Goal: Task Accomplishment & Management: Manage account settings

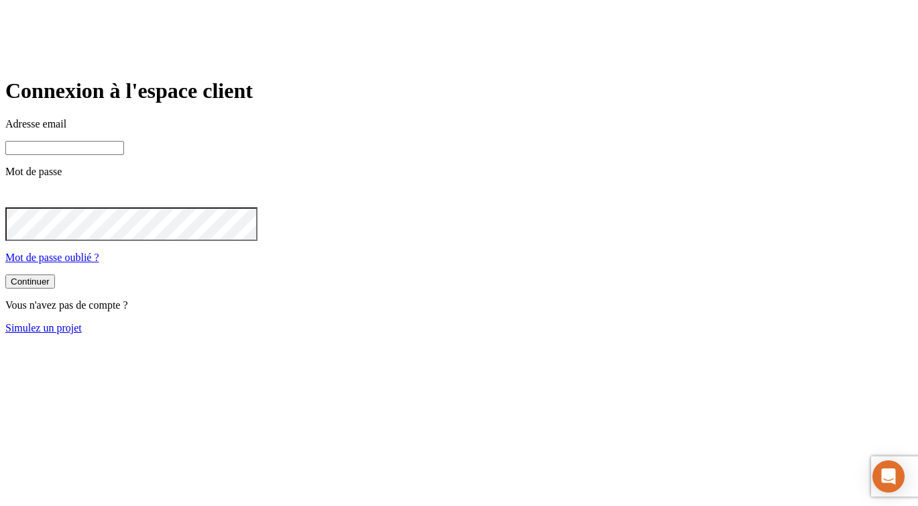
click at [124, 155] on input at bounding box center [64, 148] width 119 height 14
paste input "[PERSON_NAME][DOMAIN_NAME][EMAIL_ADDRESS][DOMAIN_NAME]"
type input "[PERSON_NAME][DOMAIN_NAME][EMAIL_ADDRESS][DOMAIN_NAME]"
click at [5, 276] on button "Continuer" at bounding box center [30, 283] width 50 height 14
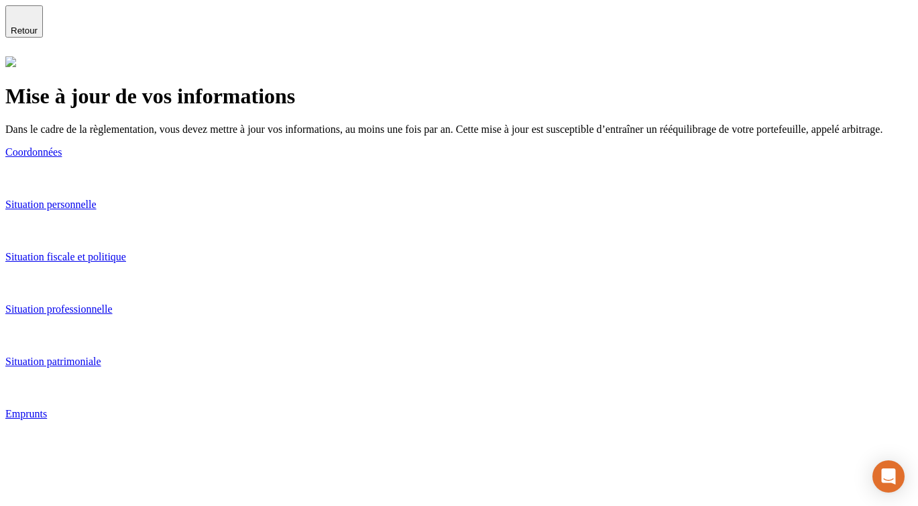
click at [430, 187] on link "Coordonnées" at bounding box center [458, 166] width 907 height 41
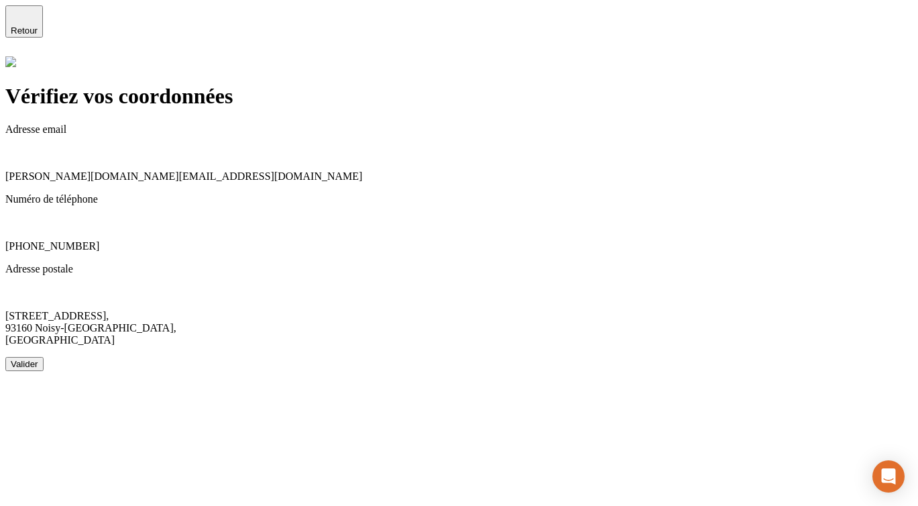
click at [44, 357] on button "Valider" at bounding box center [24, 364] width 38 height 14
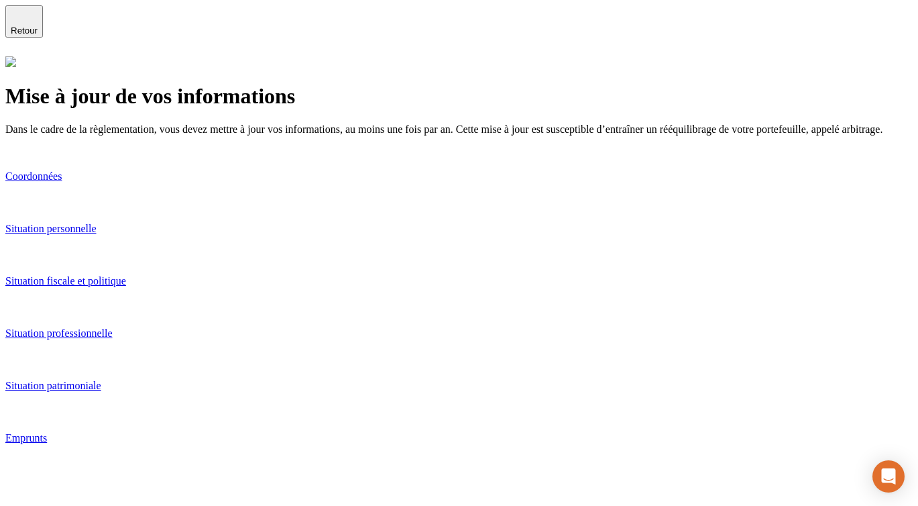
click at [377, 235] on p "Situation personnelle" at bounding box center [458, 229] width 907 height 12
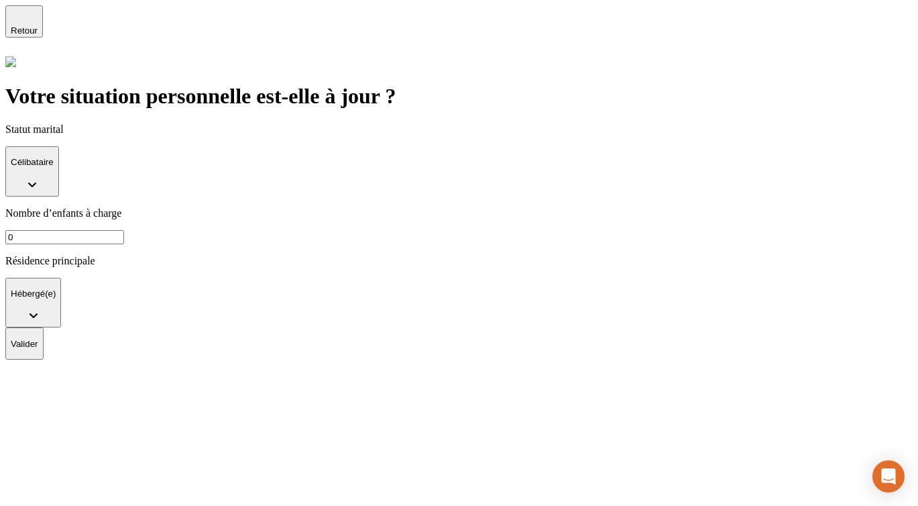
click at [44, 327] on button "Valider" at bounding box center [24, 343] width 38 height 32
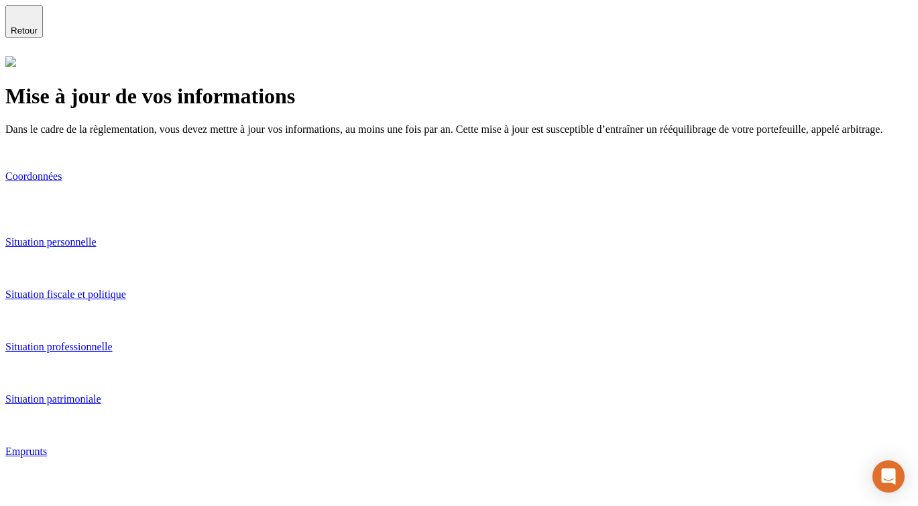
click at [318, 300] on p "Situation fiscale et politique" at bounding box center [458, 294] width 907 height 12
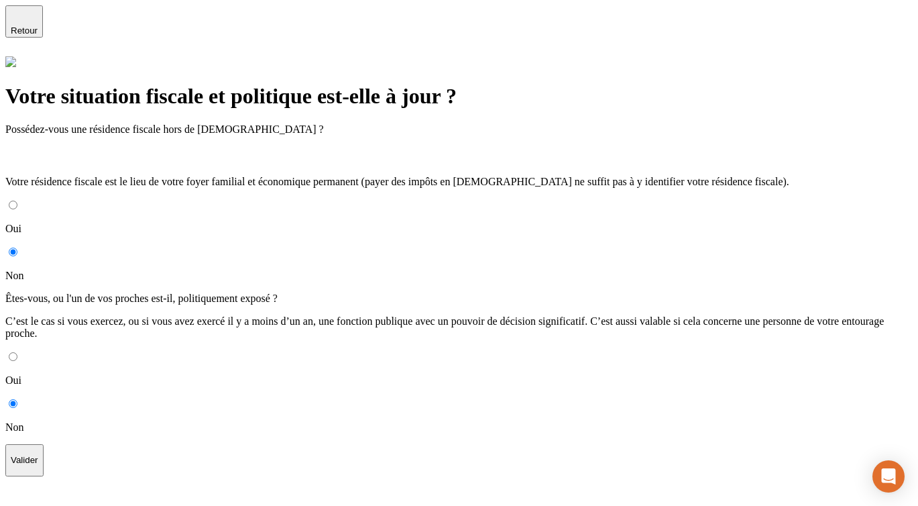
click at [38, 455] on p "Valider" at bounding box center [24, 460] width 27 height 10
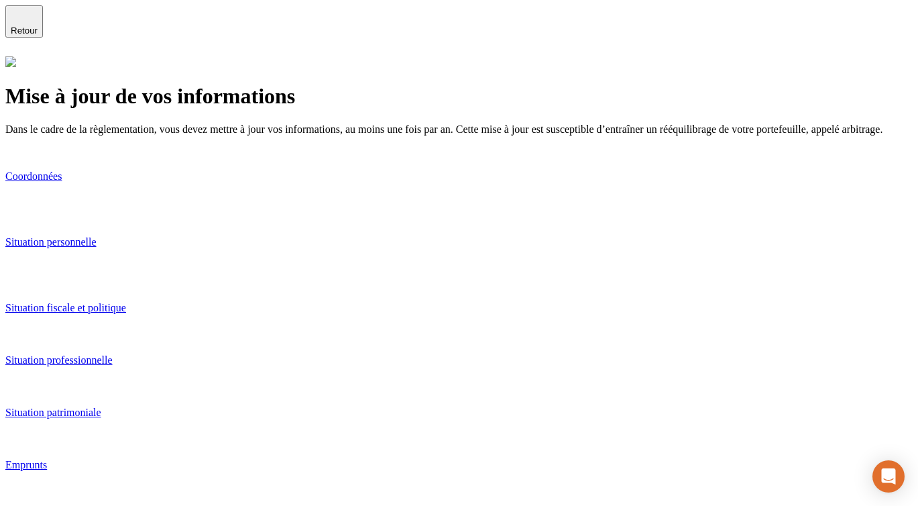
click at [327, 354] on p "Situation professionnelle" at bounding box center [458, 360] width 907 height 12
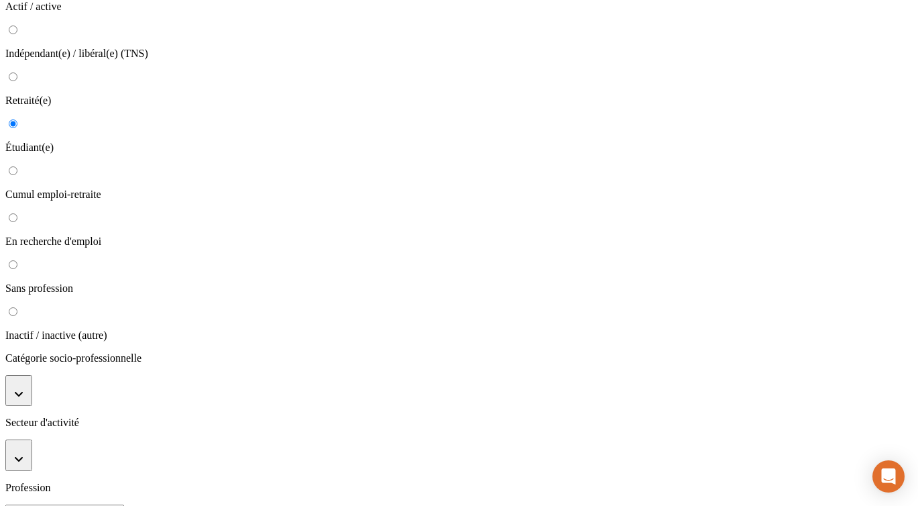
scroll to position [247, 0]
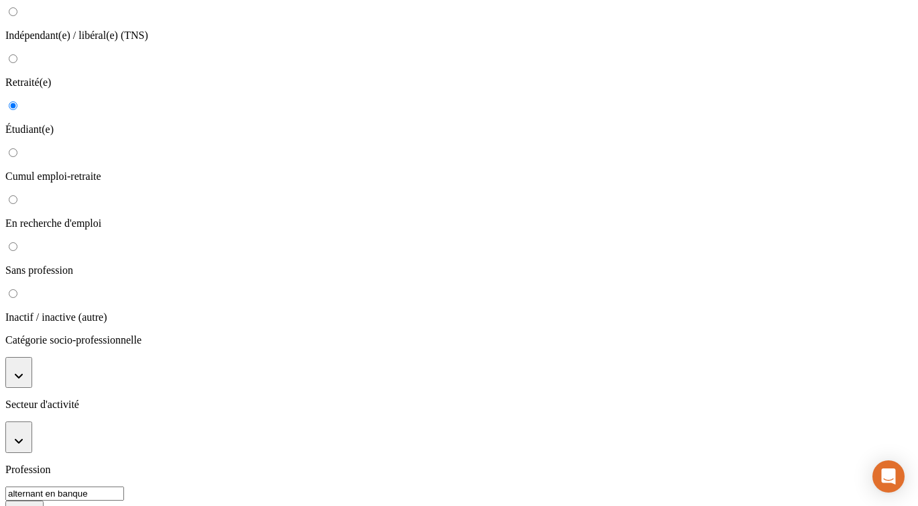
click at [38, 505] on p "Valider" at bounding box center [24, 516] width 27 height 10
click at [32, 357] on button "button" at bounding box center [18, 372] width 27 height 31
click at [333, 440] on li "Etudiants" at bounding box center [472, 446] width 880 height 12
click at [32, 441] on button "button" at bounding box center [18, 456] width 27 height 31
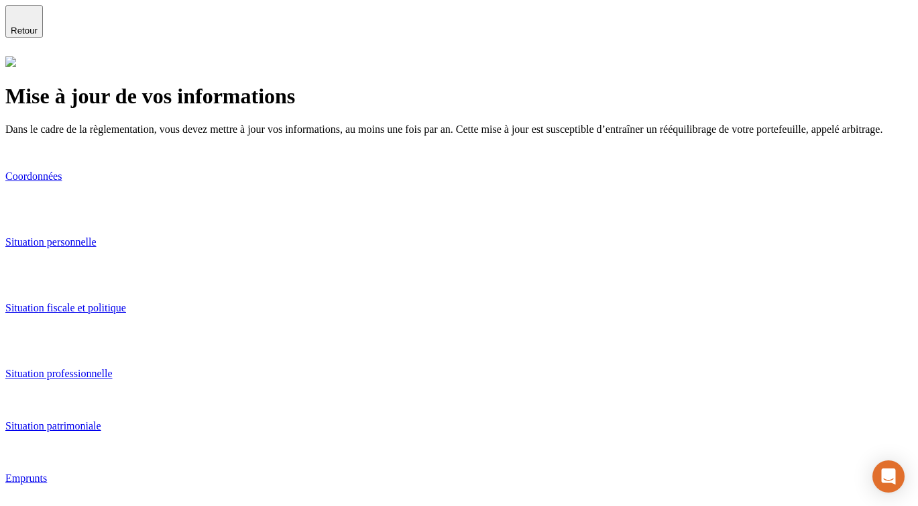
click at [314, 424] on link "Situation patrimoniale" at bounding box center [458, 440] width 907 height 41
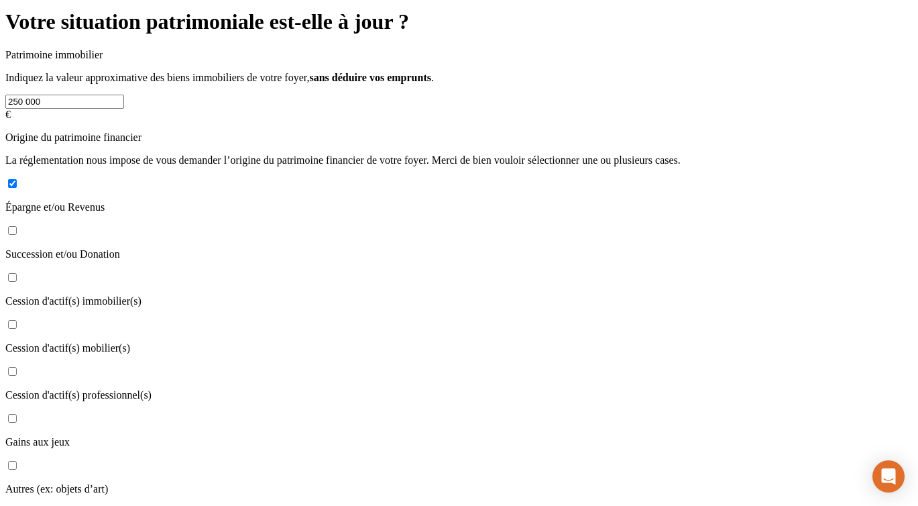
scroll to position [382, 0]
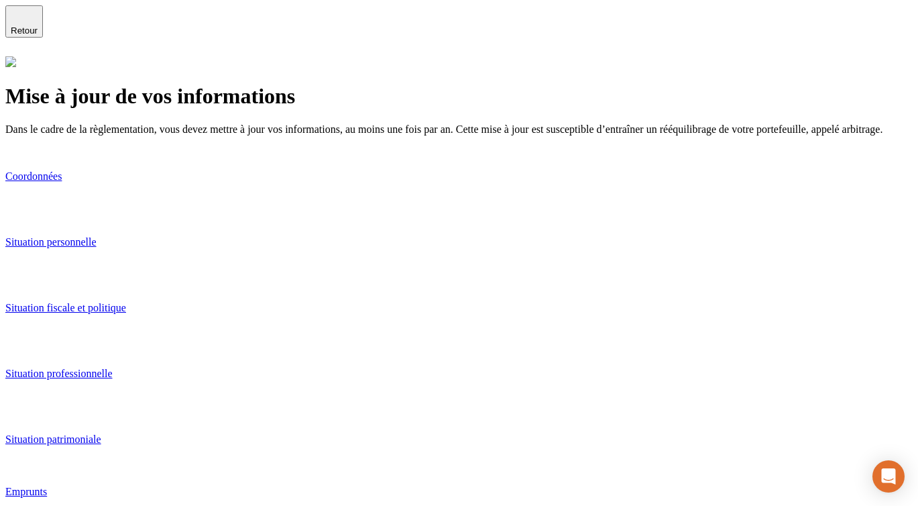
click at [307, 485] on link "Emprunts" at bounding box center [458, 505] width 907 height 41
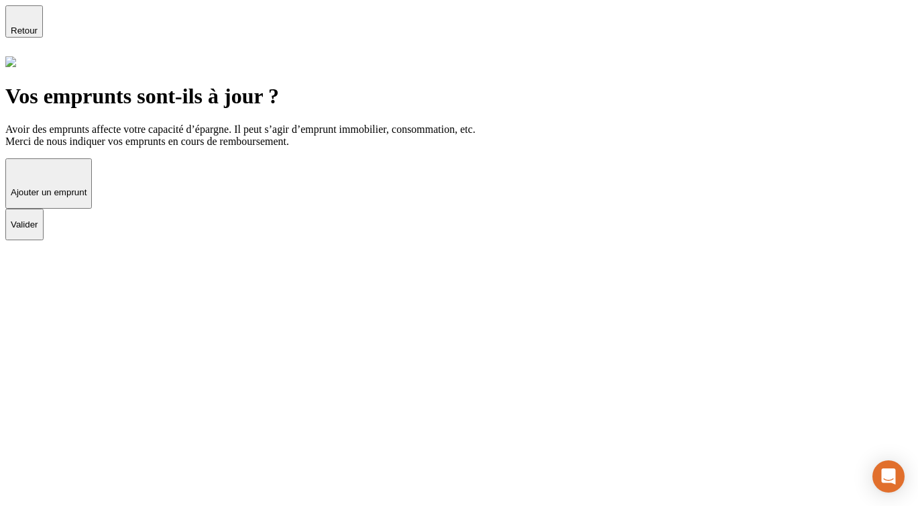
click at [44, 241] on button "Valider" at bounding box center [24, 225] width 38 height 32
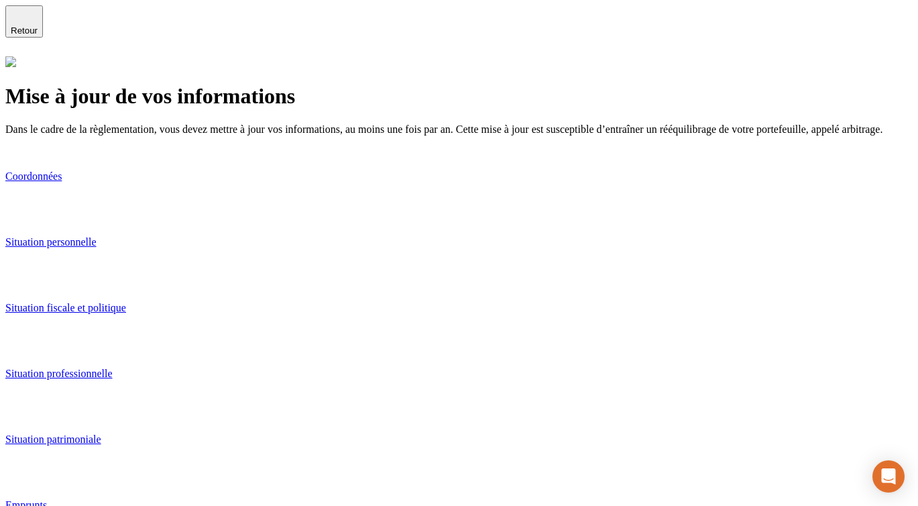
scroll to position [51, 0]
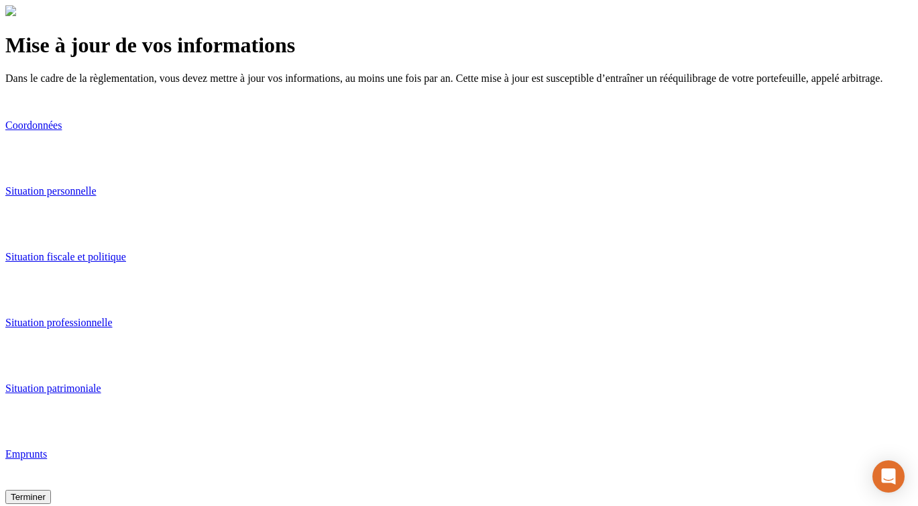
click at [46, 491] on div "Terminer" at bounding box center [28, 496] width 35 height 10
